Goal: Information Seeking & Learning: Learn about a topic

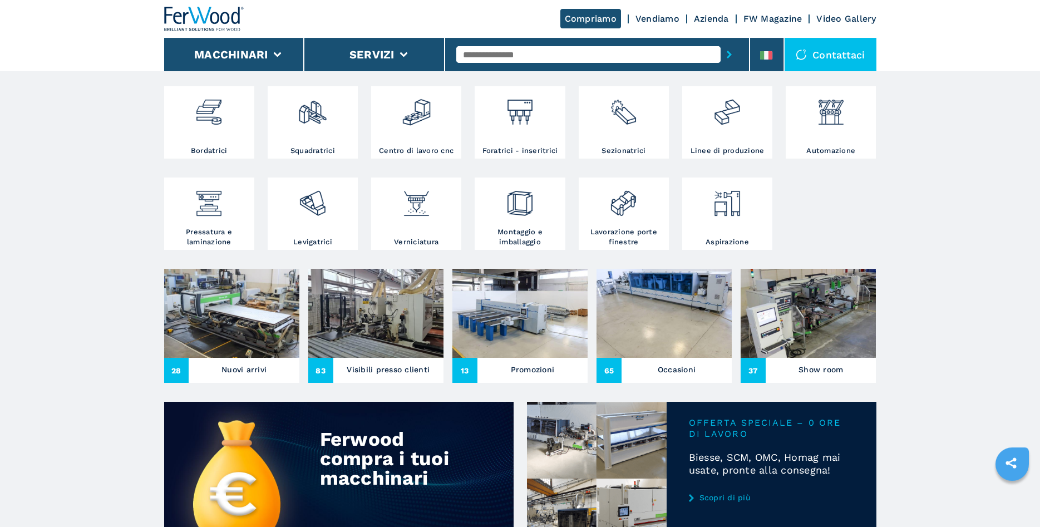
scroll to position [227, 0]
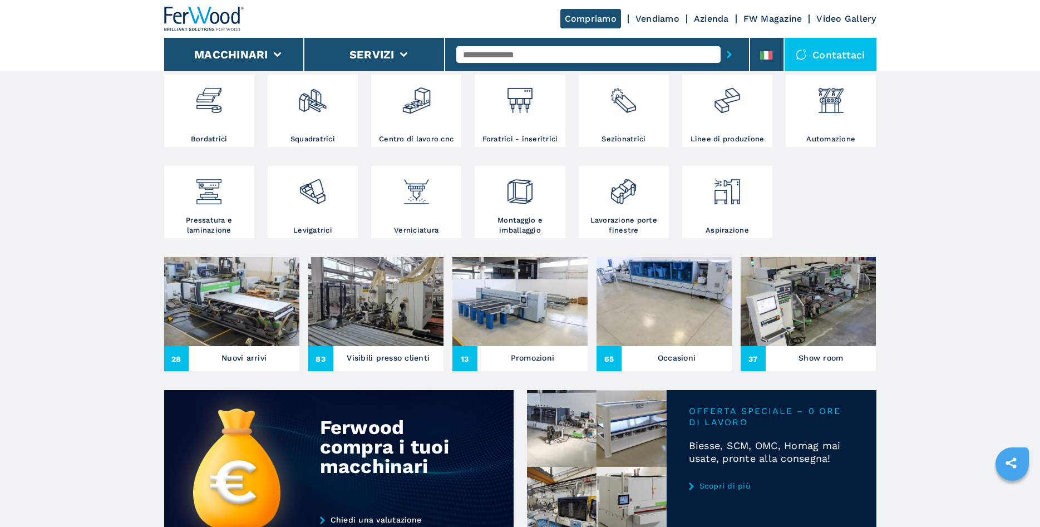
click at [239, 354] on h3 "Nuovi arrivi" at bounding box center [243, 358] width 45 height 16
click at [245, 360] on h3 "Nuovi arrivi" at bounding box center [243, 358] width 45 height 16
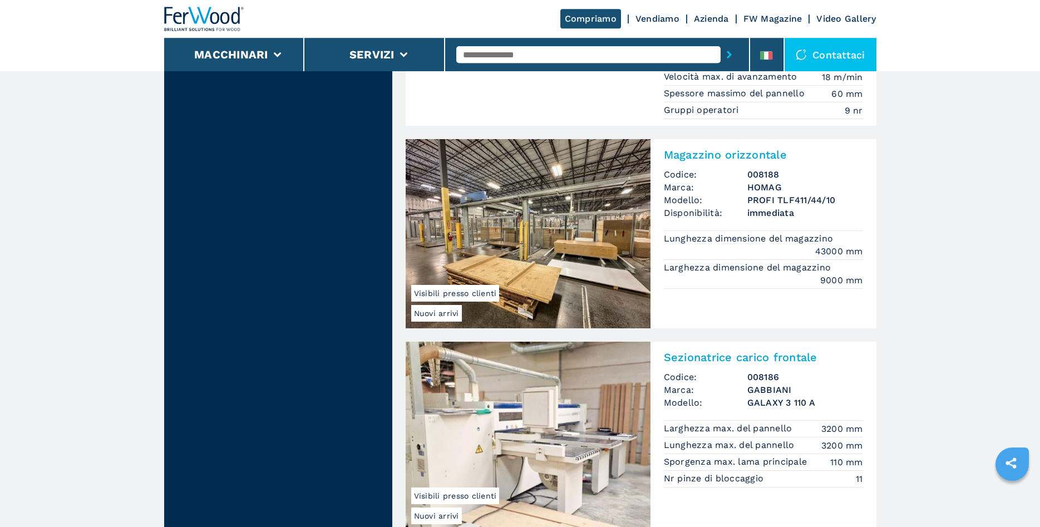
scroll to position [624, 0]
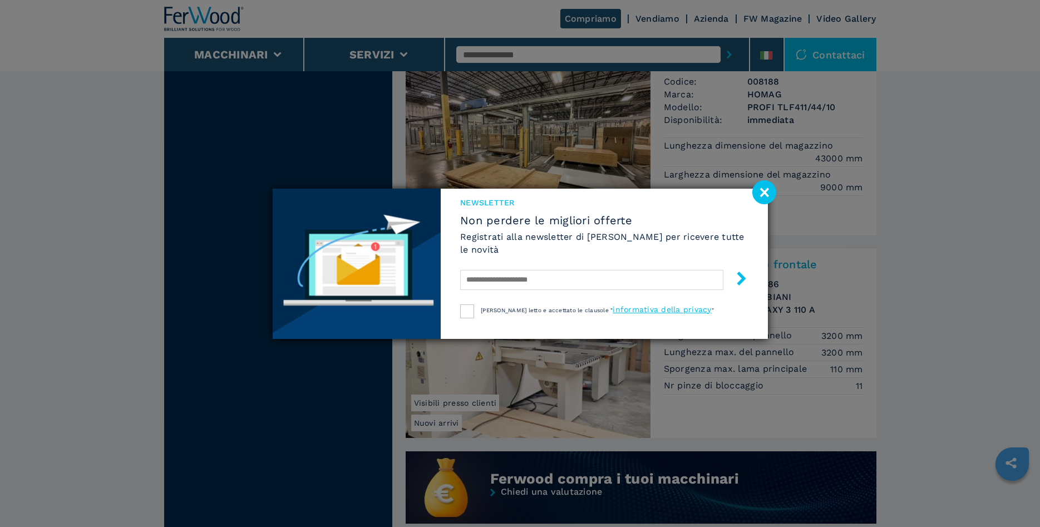
drag, startPoint x: 760, startPoint y: 194, endPoint x: 790, endPoint y: 193, distance: 30.0
click at [760, 193] on image at bounding box center [764, 192] width 24 height 24
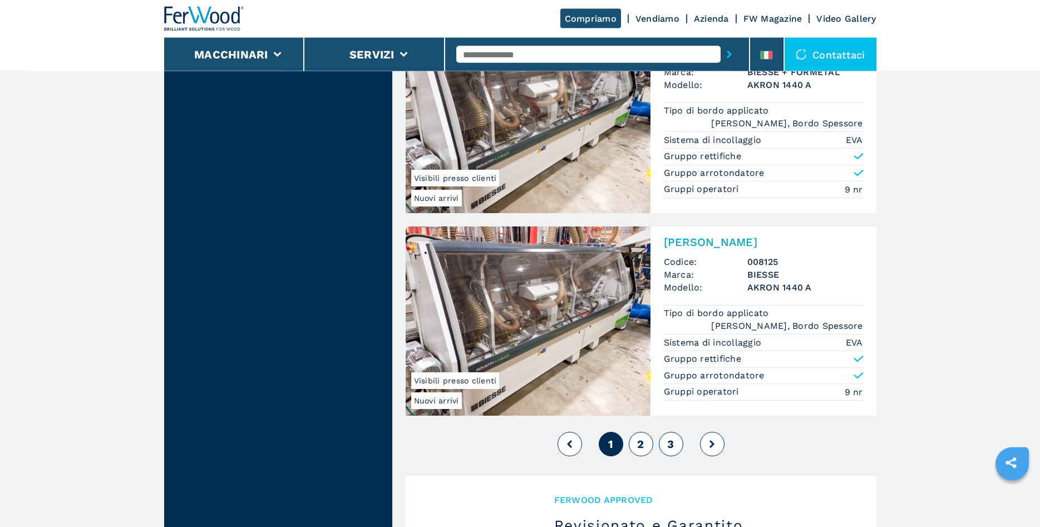
scroll to position [2497, 0]
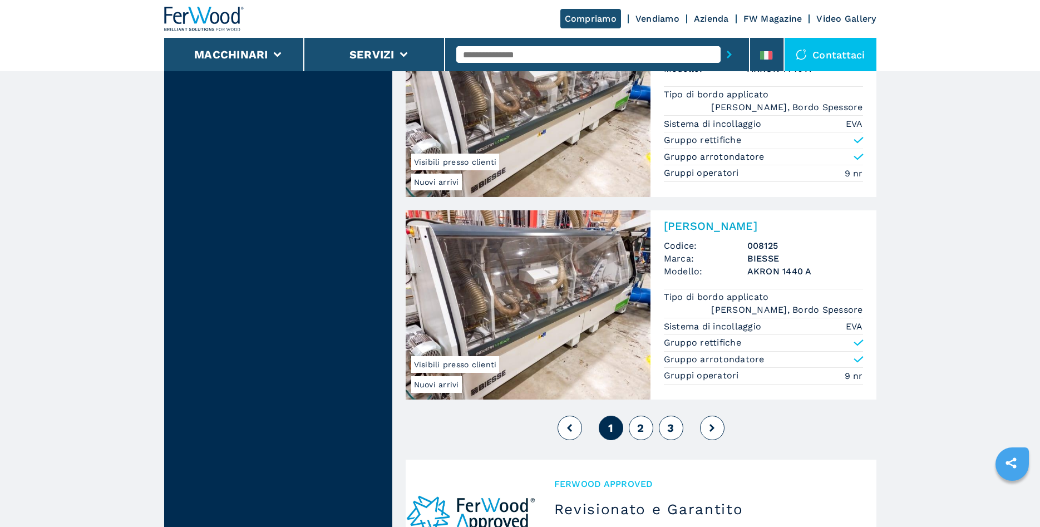
click at [641, 430] on span "2" at bounding box center [640, 427] width 7 height 13
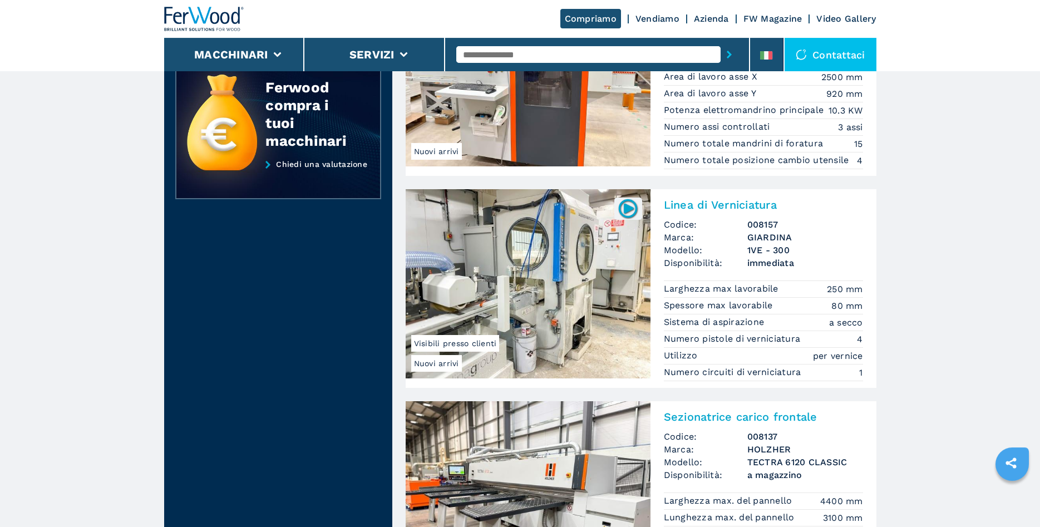
scroll to position [454, 0]
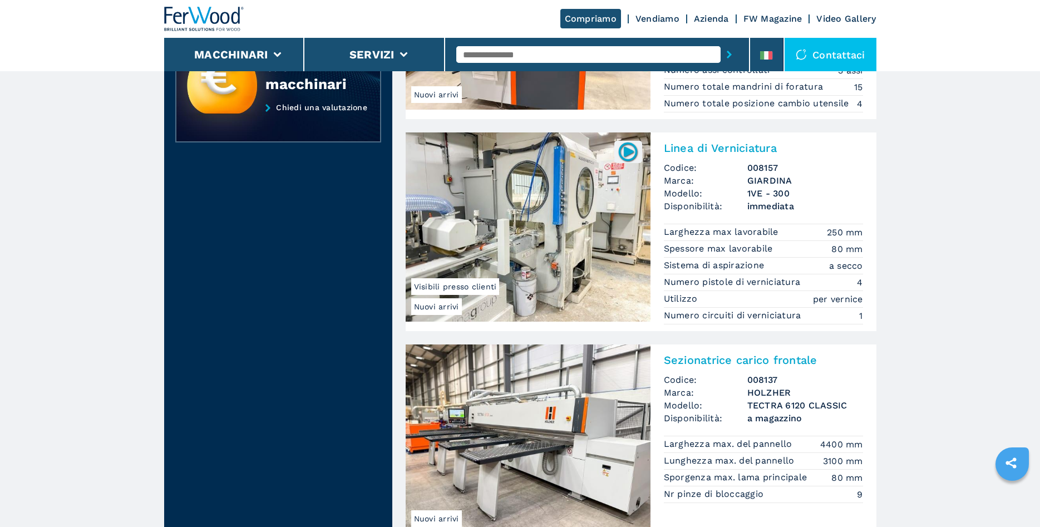
click at [592, 228] on img at bounding box center [528, 226] width 245 height 189
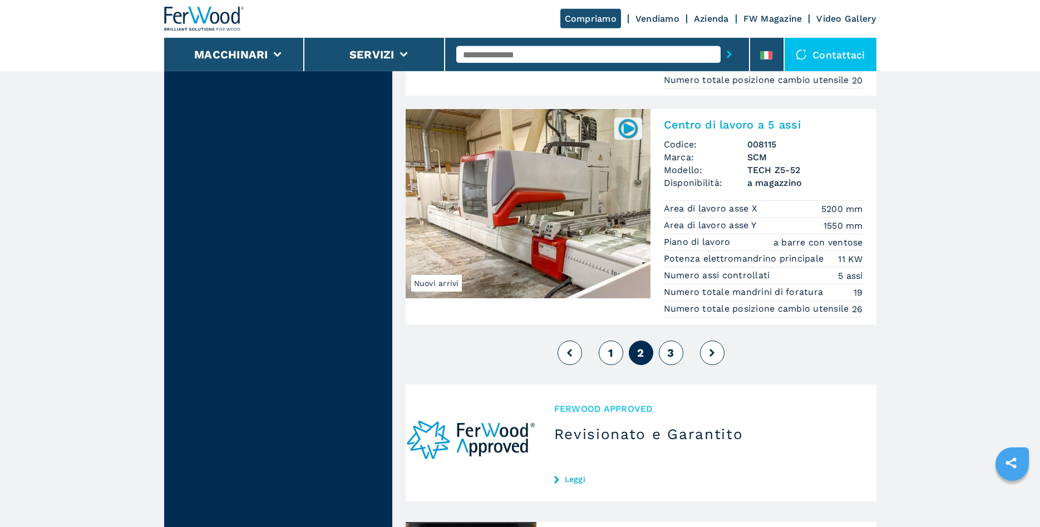
scroll to position [2667, 0]
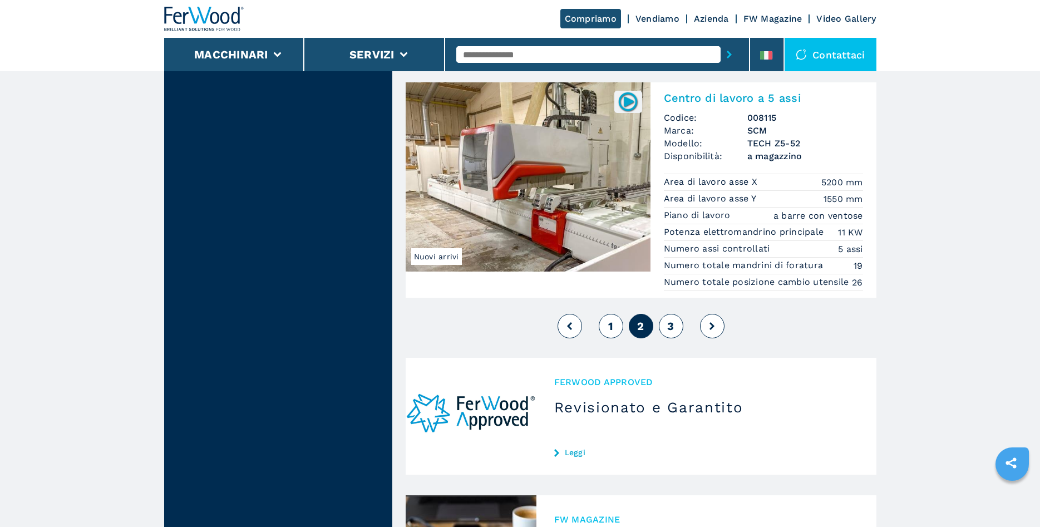
click at [669, 333] on span "3" at bounding box center [670, 325] width 7 height 13
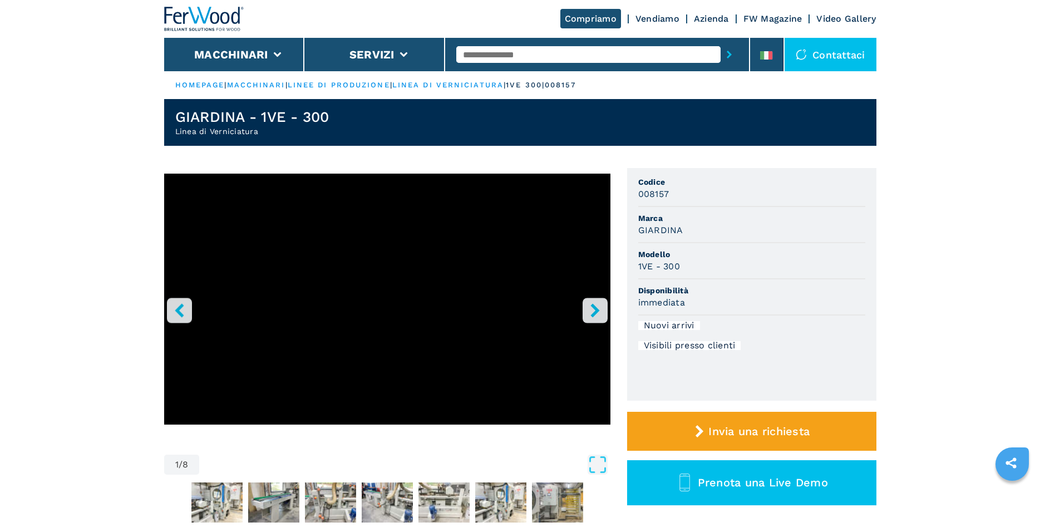
click at [596, 313] on icon "right-button" at bounding box center [594, 310] width 9 height 14
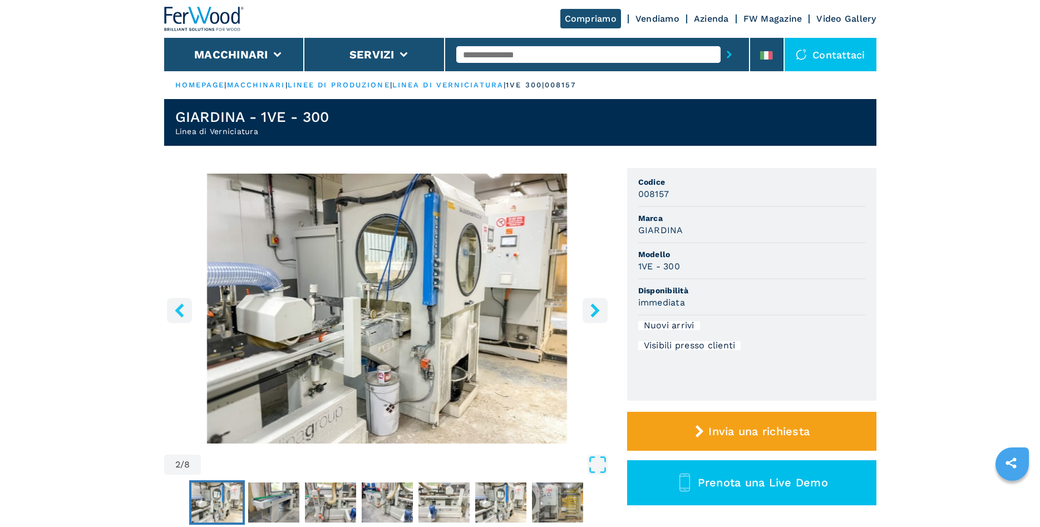
click at [596, 313] on icon "right-button" at bounding box center [594, 310] width 9 height 14
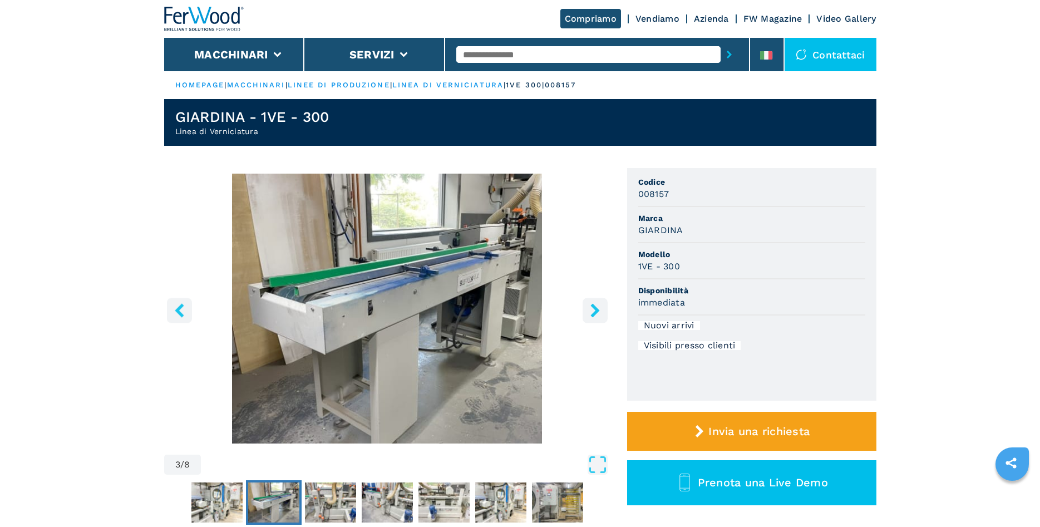
click at [596, 313] on icon "right-button" at bounding box center [594, 310] width 9 height 14
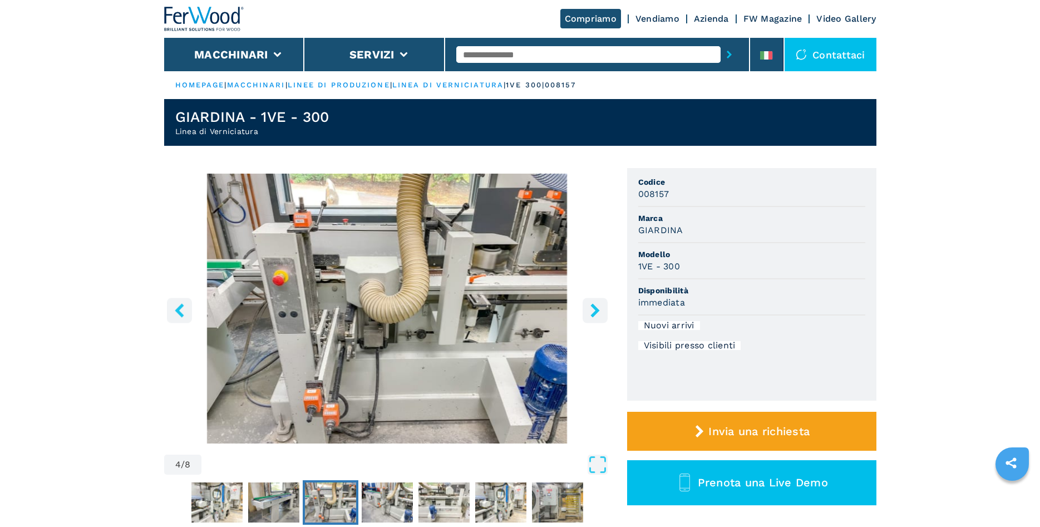
click at [596, 313] on icon "right-button" at bounding box center [594, 310] width 9 height 14
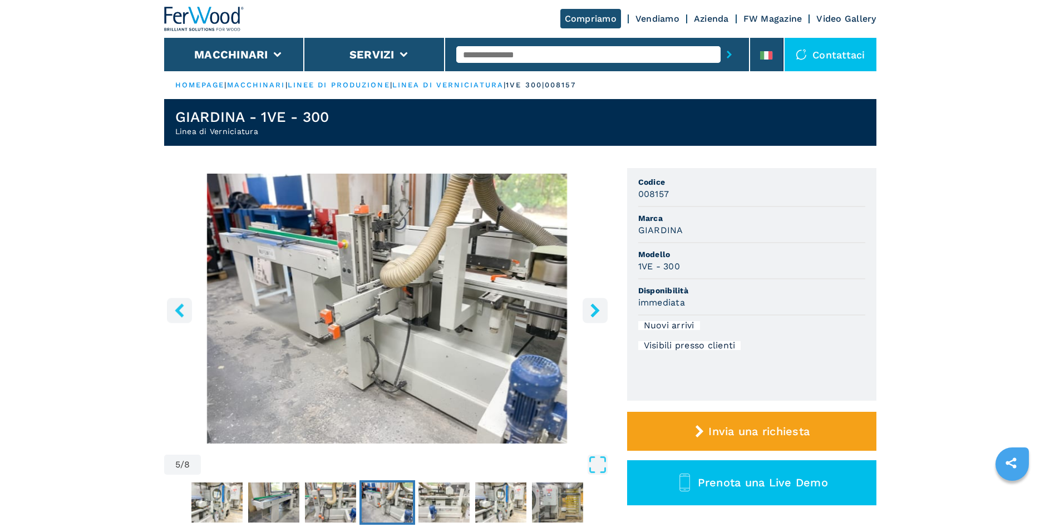
click at [596, 313] on icon "right-button" at bounding box center [594, 310] width 9 height 14
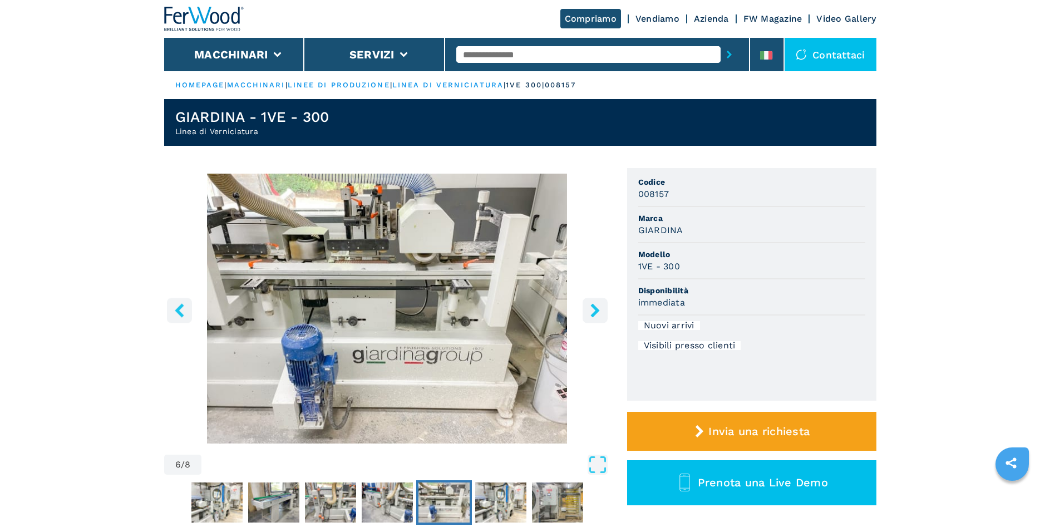
click at [596, 313] on icon "right-button" at bounding box center [594, 310] width 9 height 14
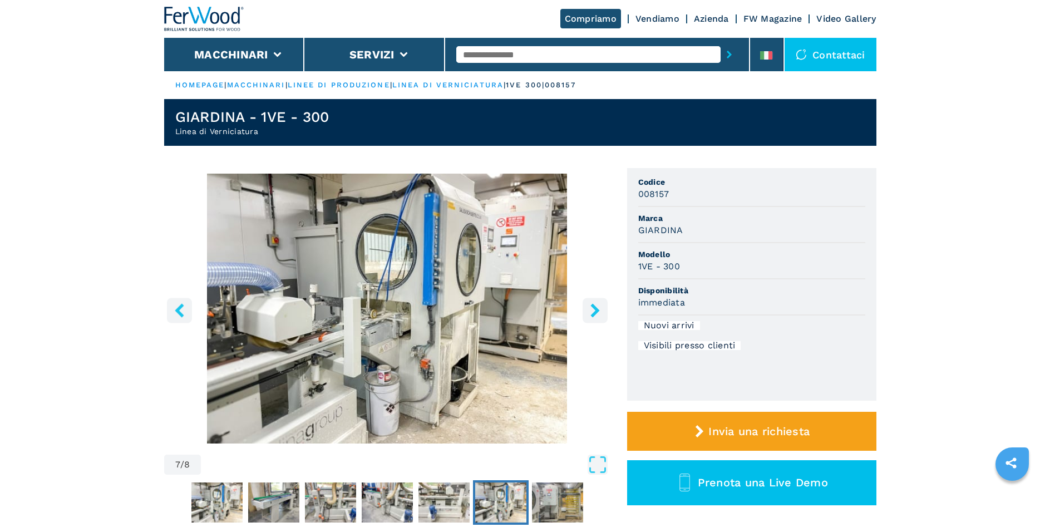
click at [596, 313] on icon "right-button" at bounding box center [594, 310] width 9 height 14
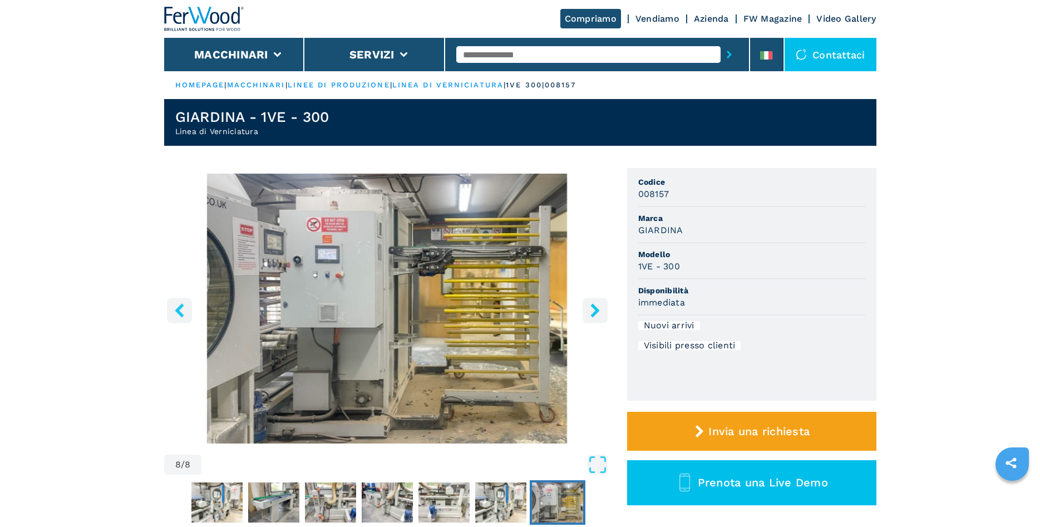
click at [596, 313] on icon "right-button" at bounding box center [594, 310] width 9 height 14
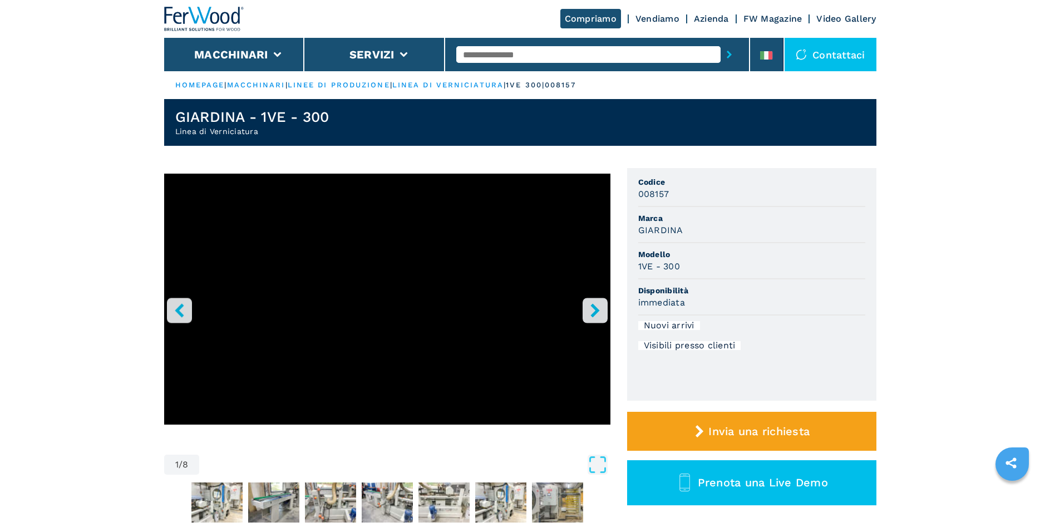
click at [600, 313] on icon "right-button" at bounding box center [595, 310] width 14 height 14
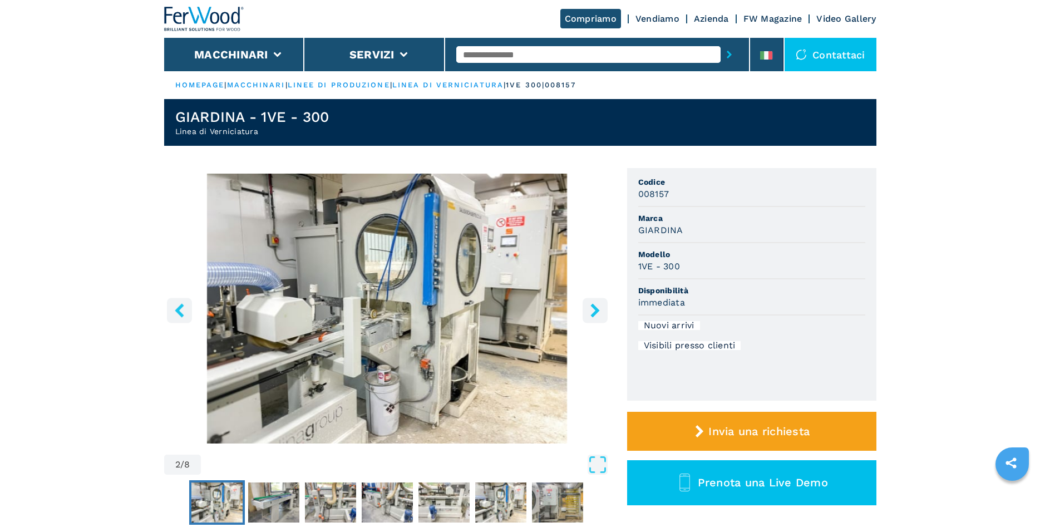
click at [600, 313] on icon "right-button" at bounding box center [595, 310] width 14 height 14
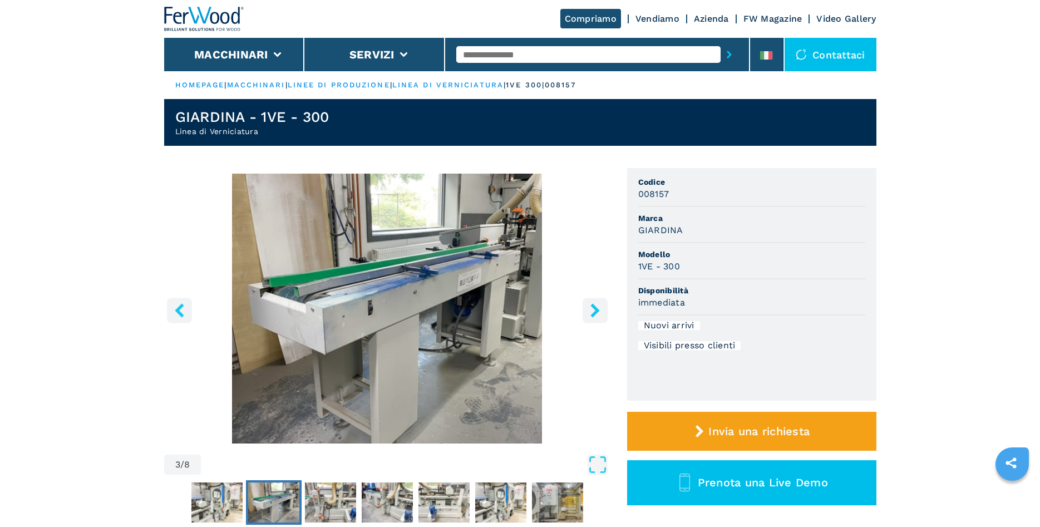
click at [600, 313] on icon "right-button" at bounding box center [595, 310] width 14 height 14
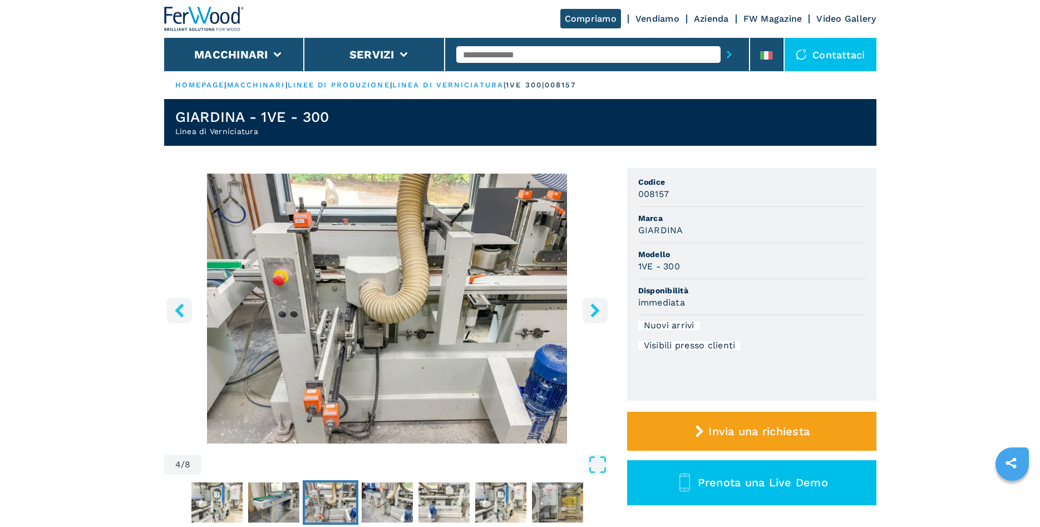
click at [600, 313] on icon "right-button" at bounding box center [595, 310] width 14 height 14
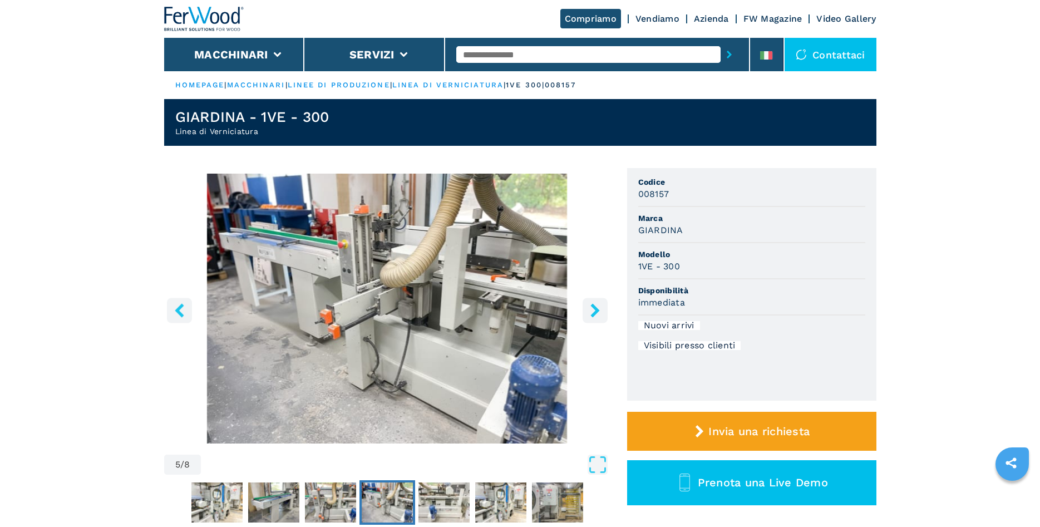
click at [600, 313] on icon "right-button" at bounding box center [595, 310] width 14 height 14
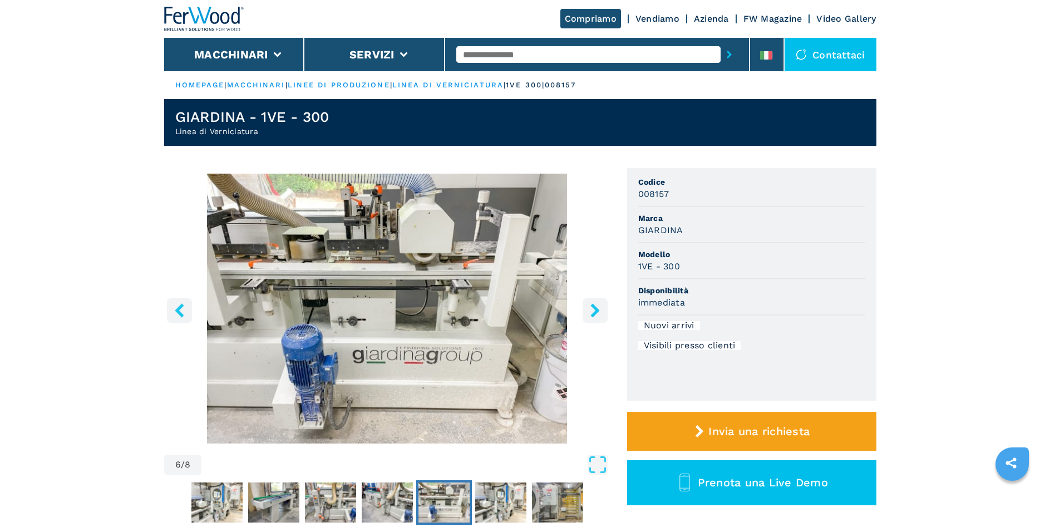
click at [600, 312] on icon "right-button" at bounding box center [595, 310] width 14 height 14
